Goal: Find specific page/section: Find specific page/section

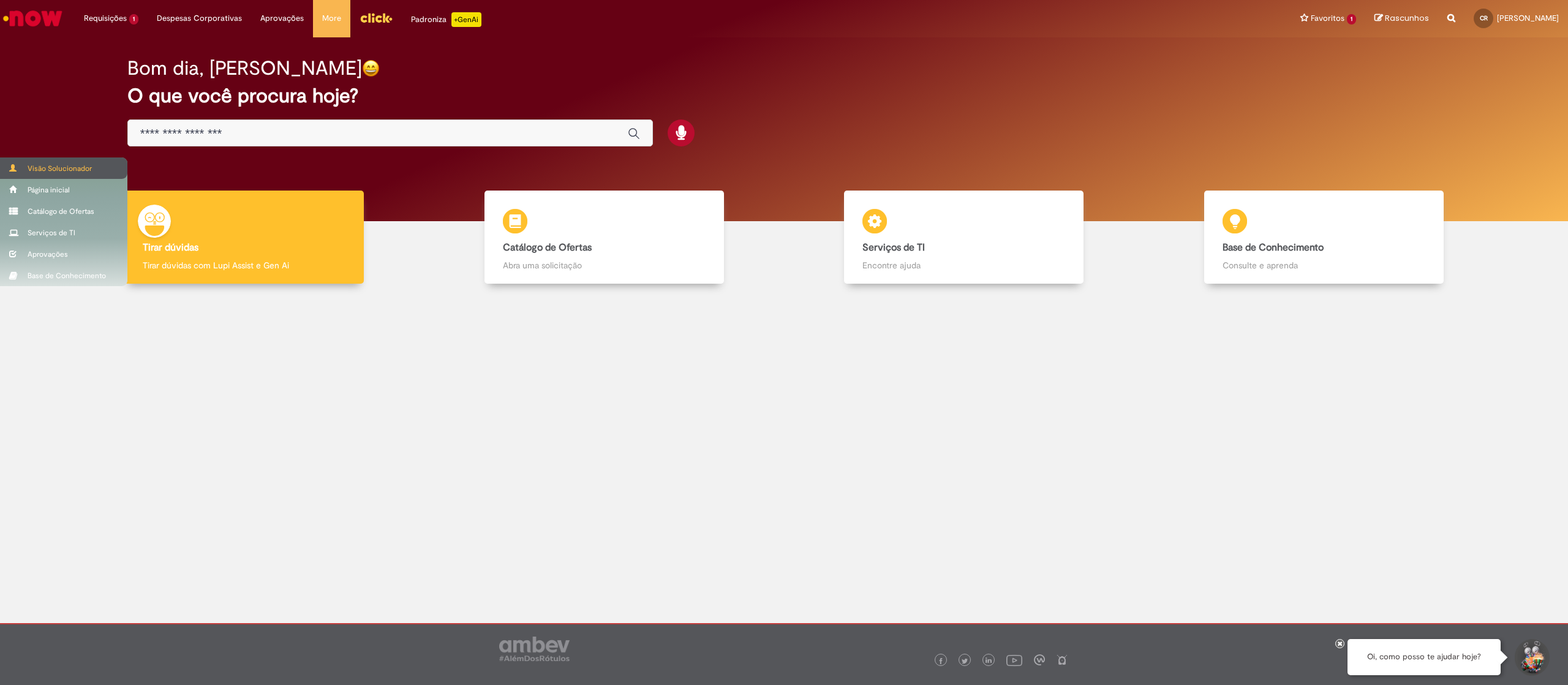
click at [52, 171] on div "Visão Solucionador" at bounding box center [63, 168] width 128 height 22
